Goal: Task Accomplishment & Management: Manage account settings

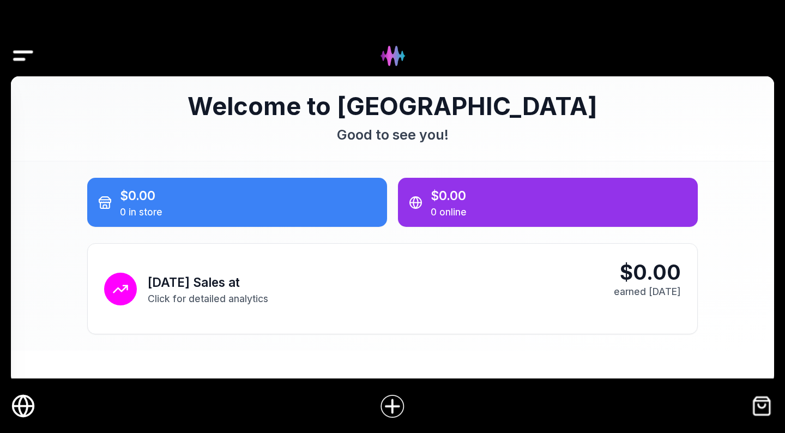
click at [16, 407] on icon "Online Store" at bounding box center [23, 406] width 25 height 25
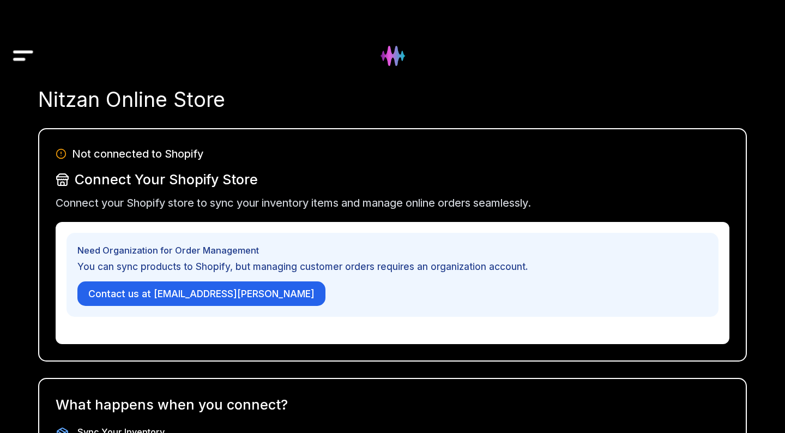
click at [21, 56] on img "Drawer" at bounding box center [23, 56] width 25 height 42
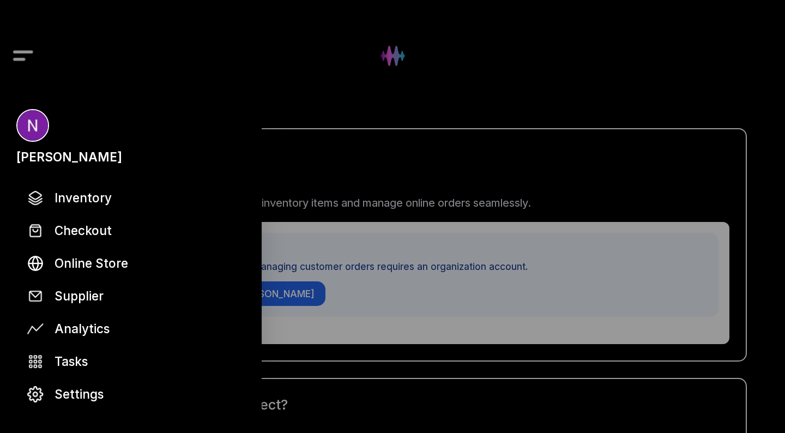
click at [313, 87] on div at bounding box center [392, 216] width 785 height 433
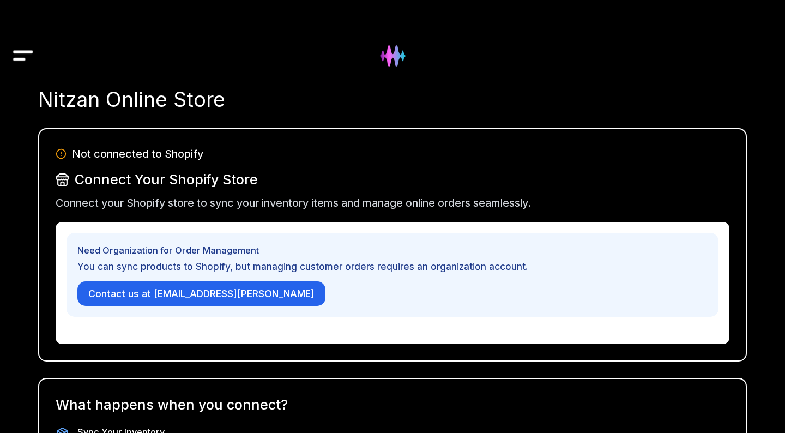
click at [394, 61] on img at bounding box center [393, 56] width 44 height 44
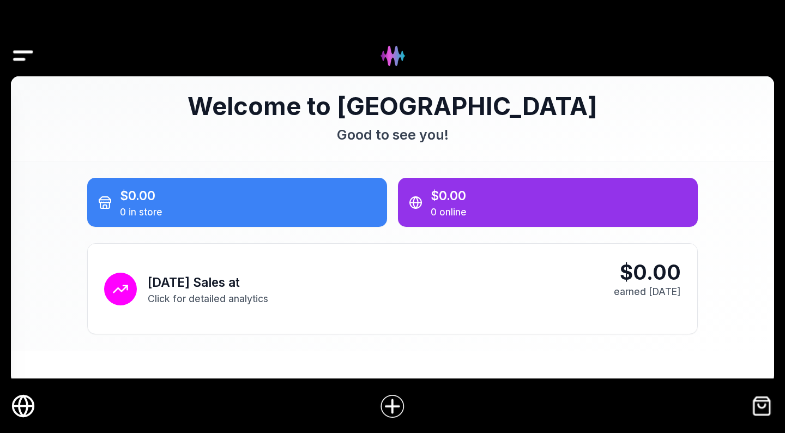
click at [19, 56] on img "Drawer" at bounding box center [23, 56] width 25 height 42
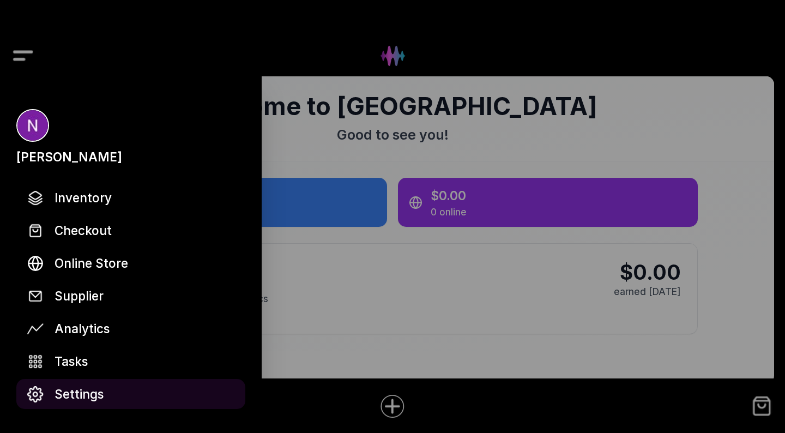
click at [80, 397] on span "Settings" at bounding box center [79, 393] width 49 height 19
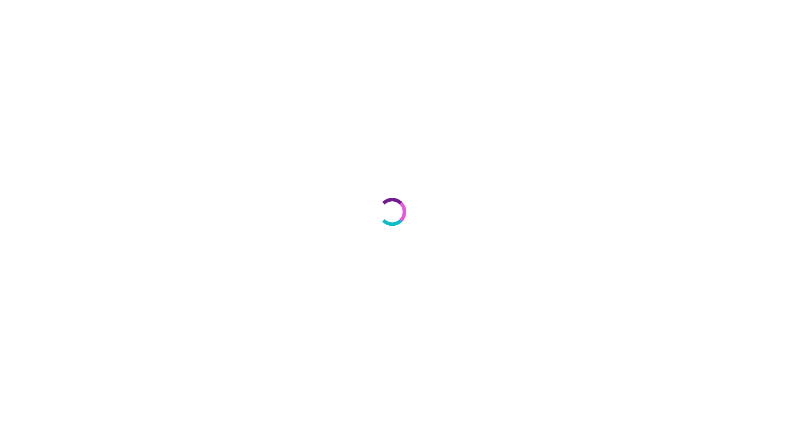
select select "**"
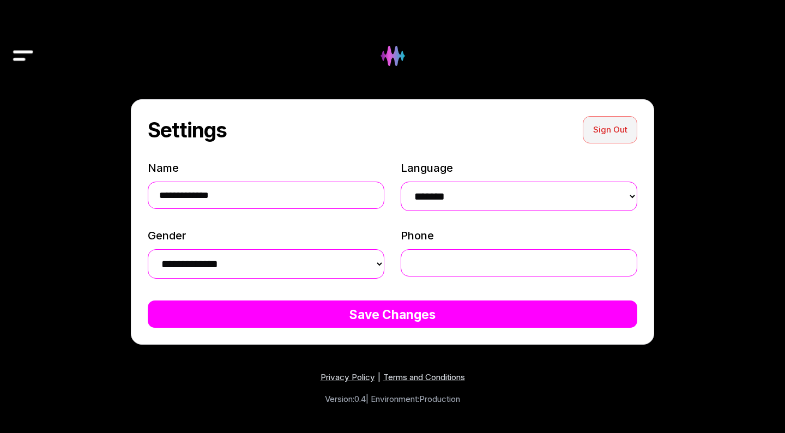
click at [608, 124] on button "Sign Out" at bounding box center [610, 129] width 55 height 27
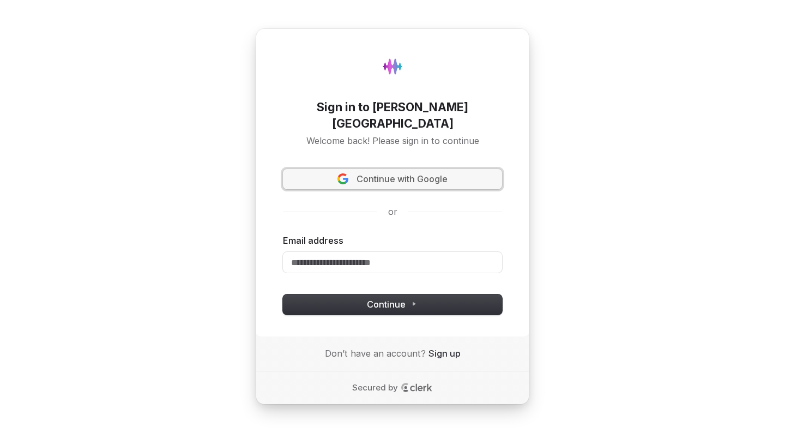
click at [404, 176] on span "Continue with Google" at bounding box center [402, 179] width 91 height 13
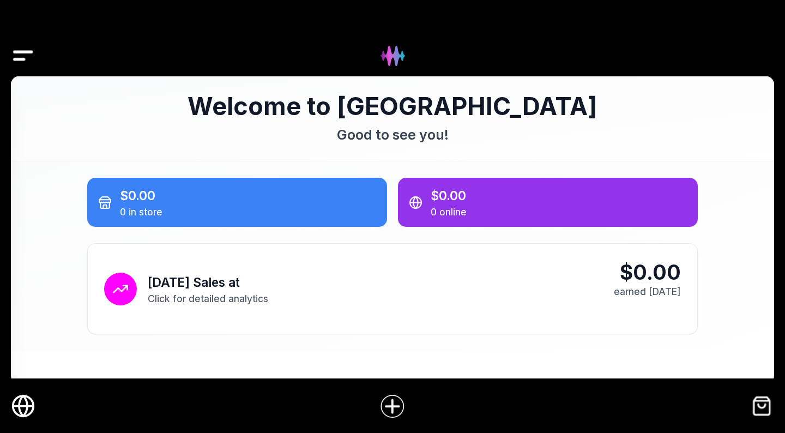
click at [22, 54] on img "Drawer" at bounding box center [23, 56] width 25 height 42
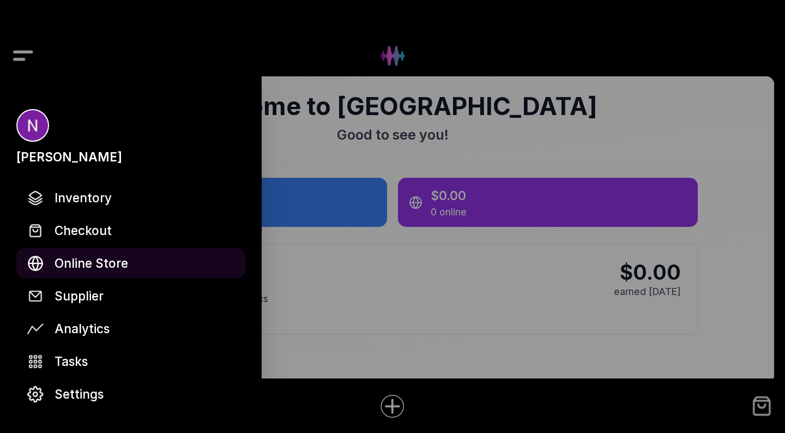
click at [87, 267] on span "Online Store" at bounding box center [92, 262] width 74 height 19
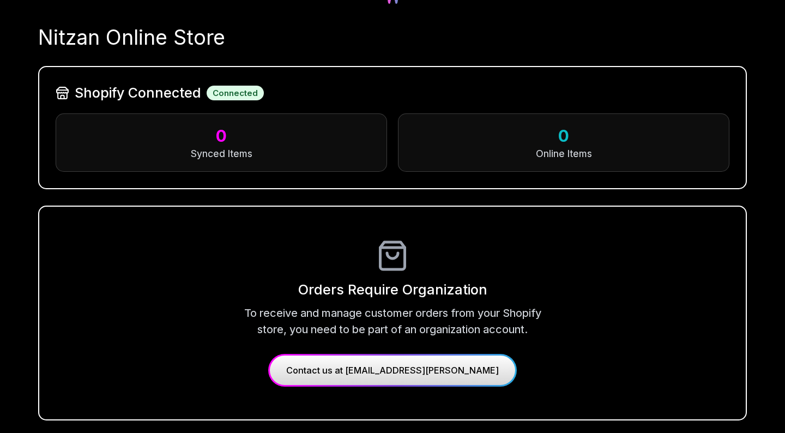
scroll to position [66, 0]
